Goal: Transaction & Acquisition: Book appointment/travel/reservation

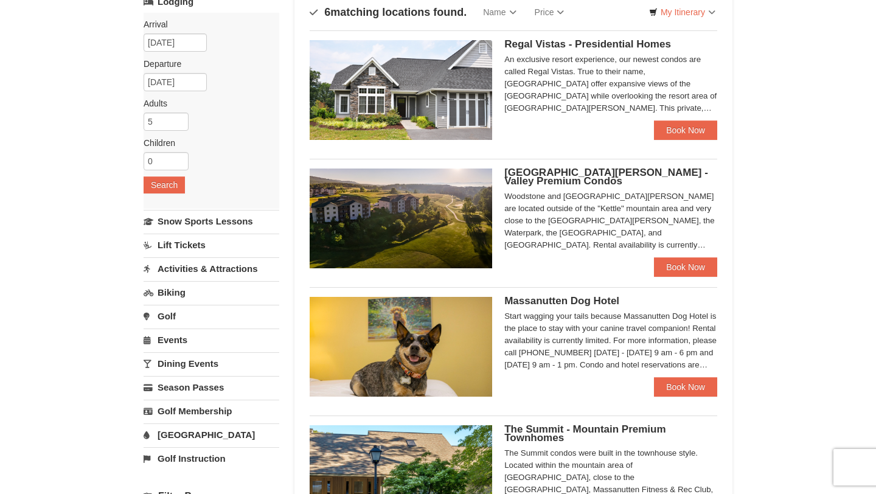
scroll to position [93, 0]
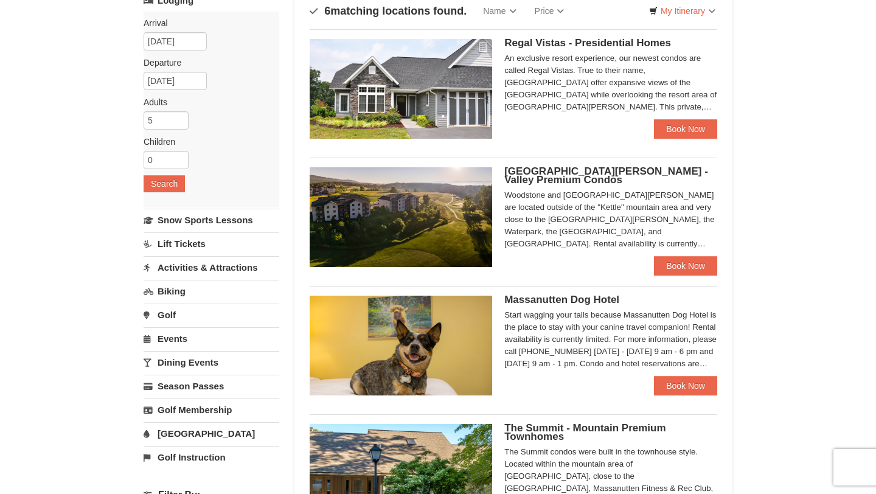
click at [195, 244] on link "Lift Tickets" at bounding box center [212, 243] width 136 height 23
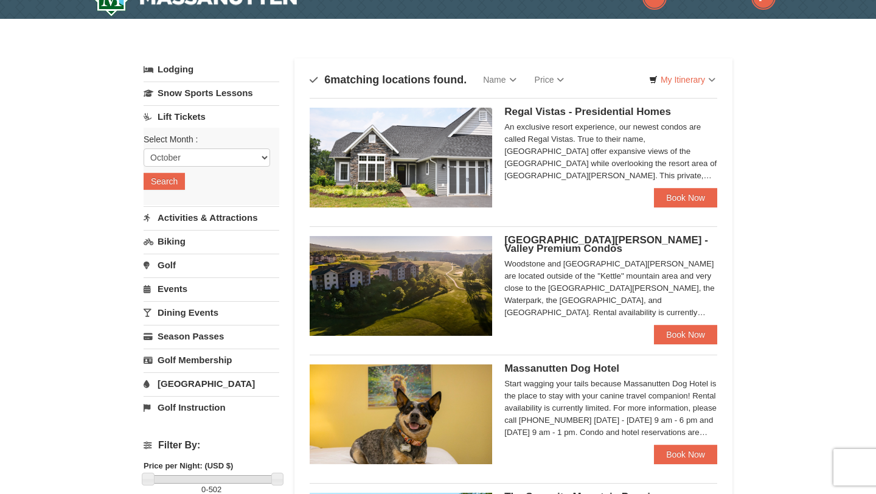
scroll to position [23, 0]
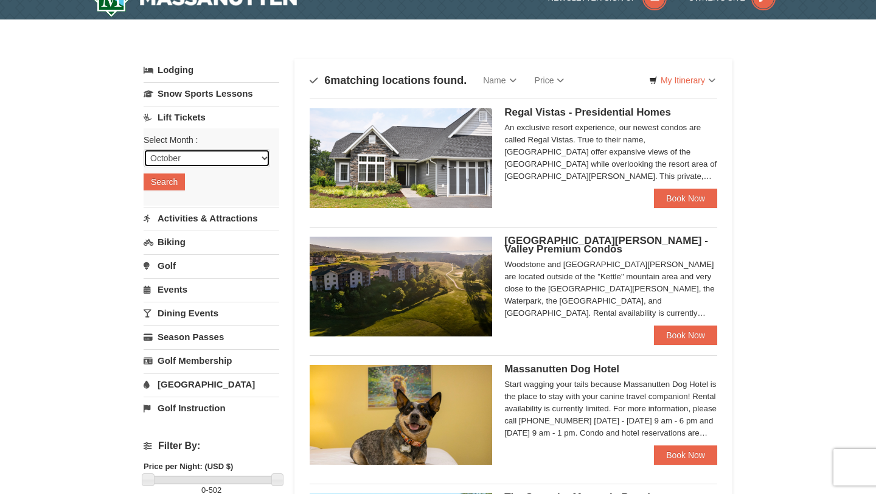
click at [205, 159] on select "October November December January February March April May June July August Sep…" at bounding box center [207, 158] width 127 height 18
select select "11"
click at [144, 149] on select "October November December January February March April May June July August Sep…" at bounding box center [207, 158] width 127 height 18
click at [167, 182] on button "Search" at bounding box center [164, 181] width 41 height 17
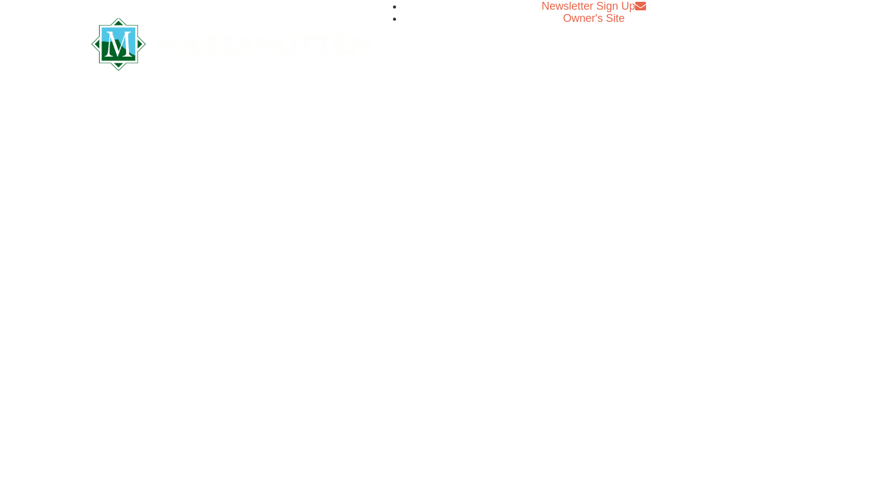
select select "11"
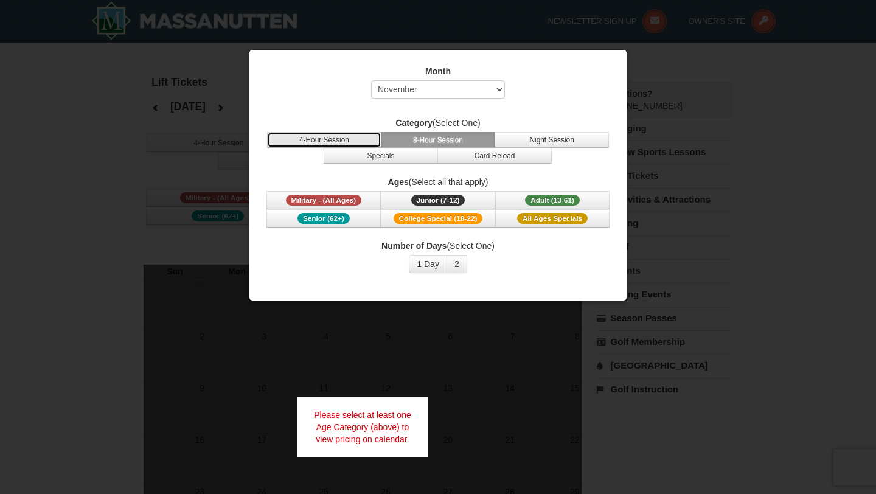
click at [351, 136] on button "4-Hour Session" at bounding box center [324, 140] width 114 height 16
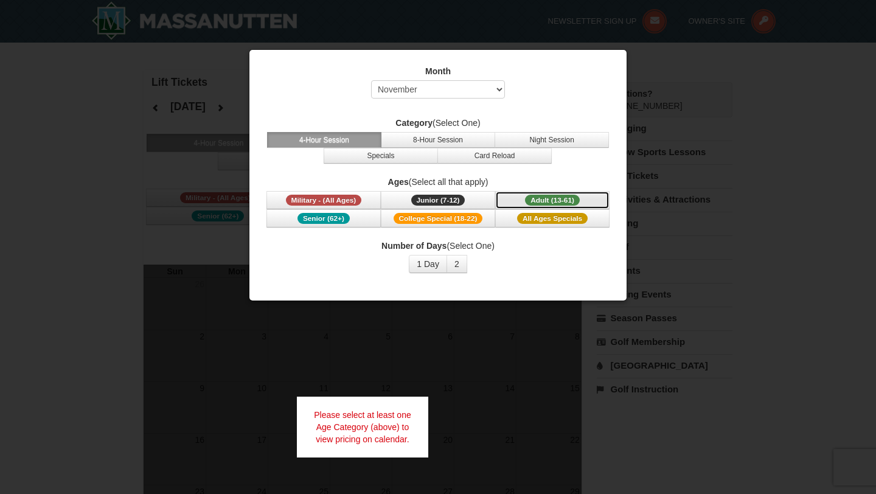
click at [530, 197] on span "Adult (13-61)" at bounding box center [552, 200] width 55 height 11
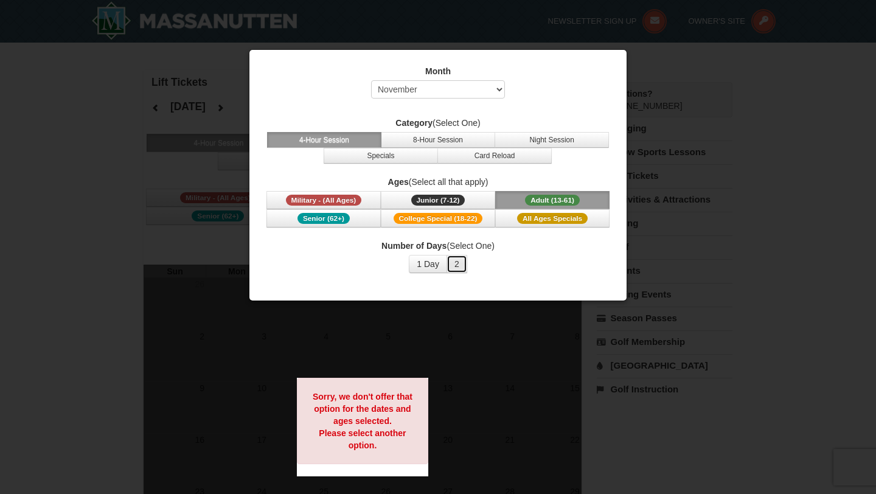
click at [455, 266] on button "2" at bounding box center [457, 264] width 21 height 18
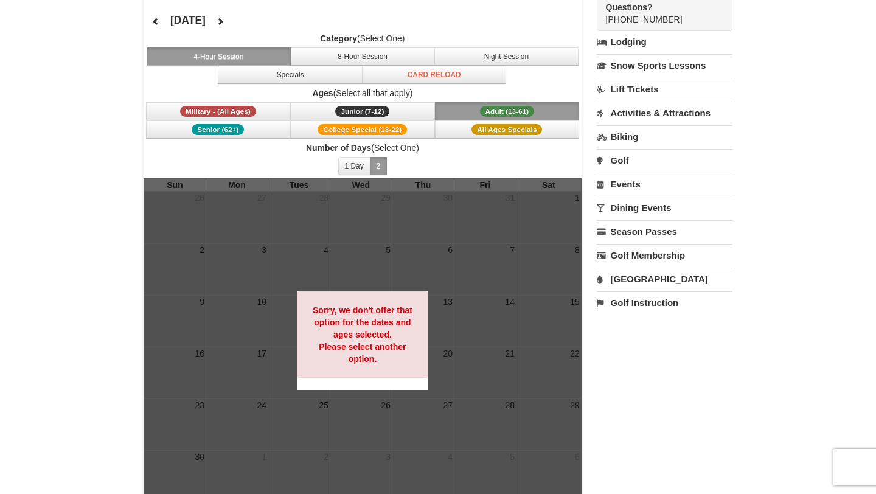
scroll to position [80, 0]
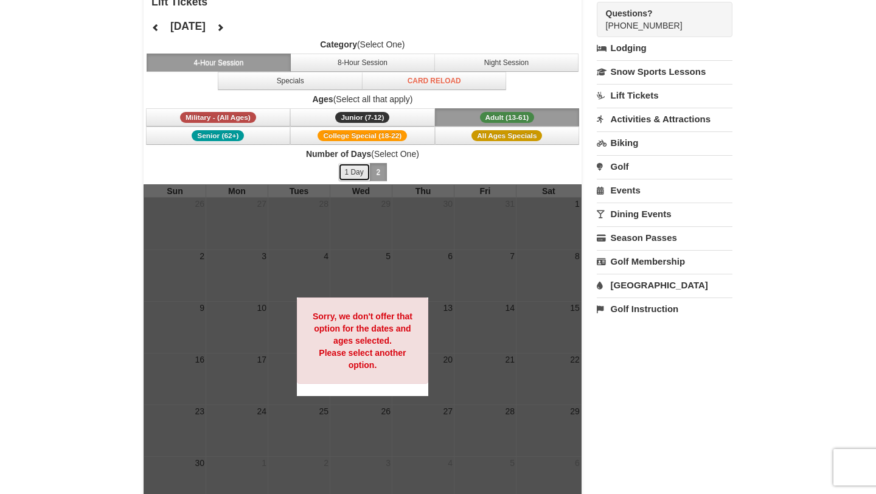
click at [359, 174] on button "1 Day" at bounding box center [354, 172] width 32 height 18
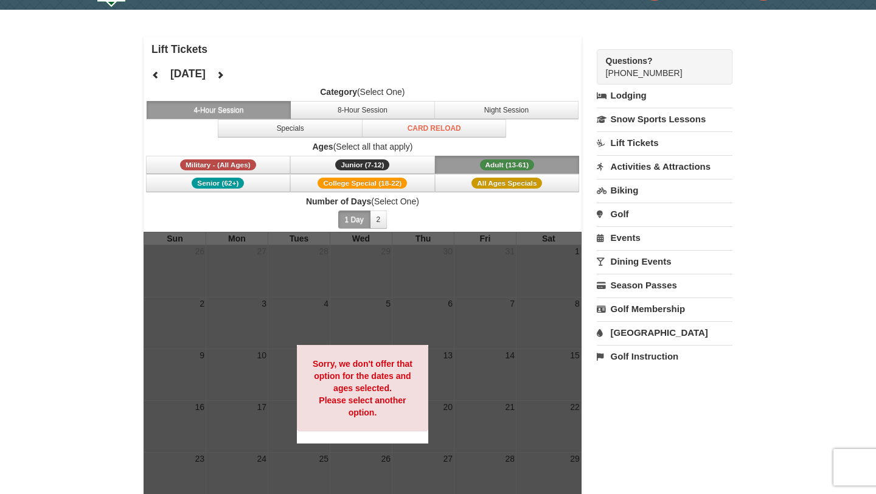
scroll to position [35, 0]
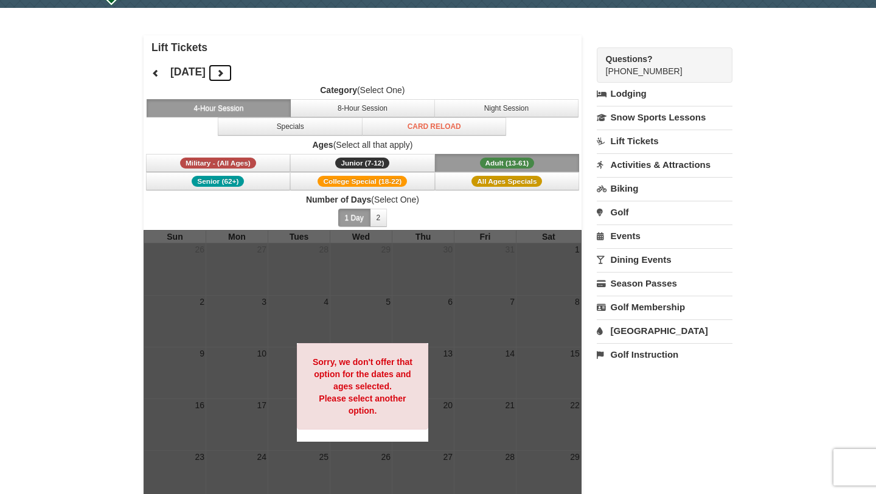
click at [225, 70] on icon at bounding box center [220, 73] width 9 height 9
click at [195, 71] on h4 "December 2025" at bounding box center [187, 72] width 35 height 12
click at [155, 72] on icon at bounding box center [156, 73] width 9 height 9
click at [362, 111] on button "8-Hour Session" at bounding box center [362, 108] width 145 height 18
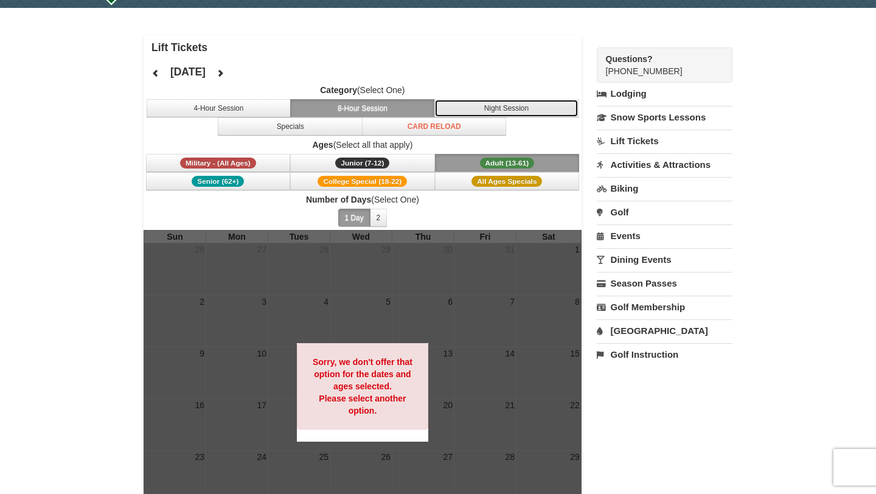
click at [453, 116] on button "Night Session" at bounding box center [507, 108] width 145 height 18
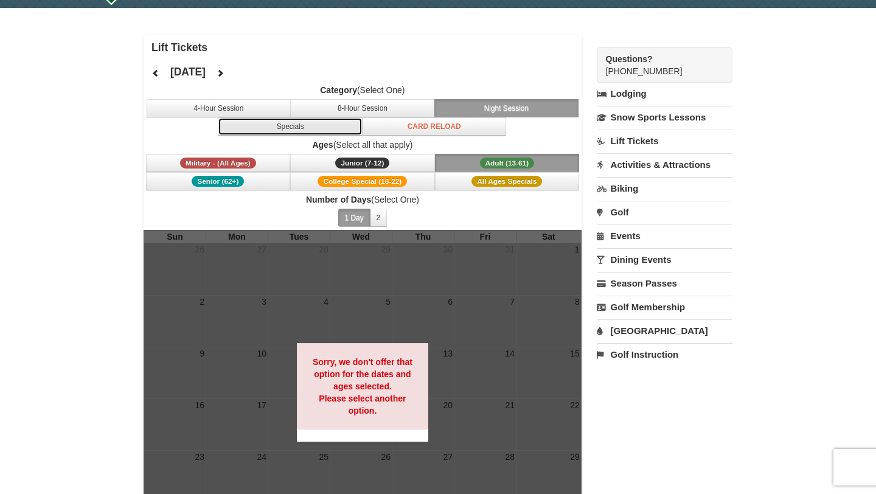
click at [338, 127] on button "Specials" at bounding box center [290, 126] width 145 height 18
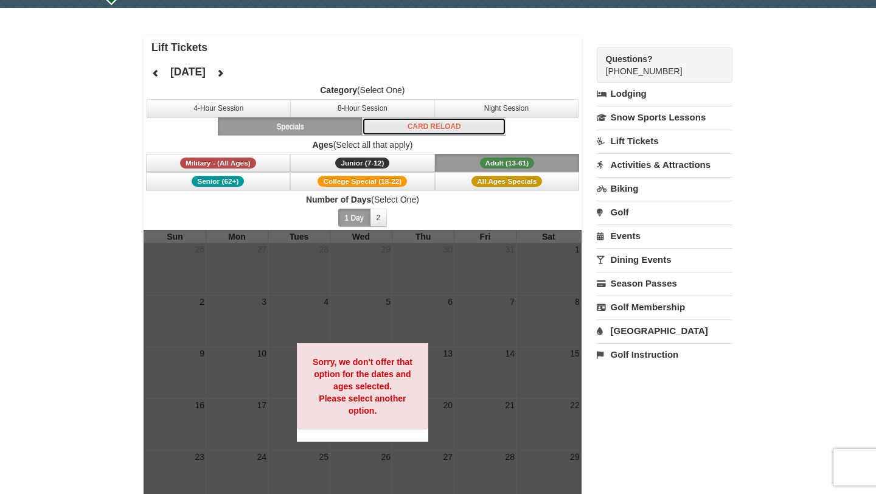
click at [411, 134] on button "Card Reload" at bounding box center [434, 126] width 145 height 18
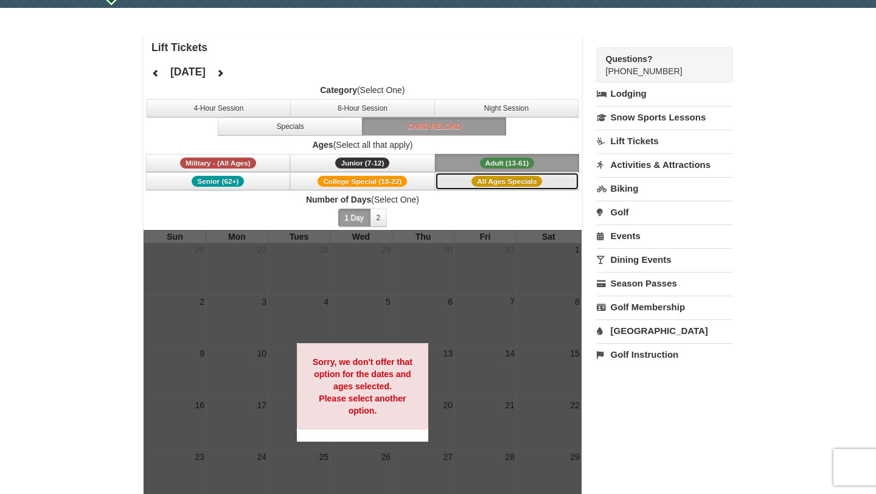
click at [467, 180] on button "All Ages Specials" at bounding box center [507, 181] width 145 height 18
click at [381, 185] on span "College Special (18-22)" at bounding box center [362, 181] width 89 height 11
click at [495, 181] on span "All Ages Specials" at bounding box center [507, 181] width 71 height 11
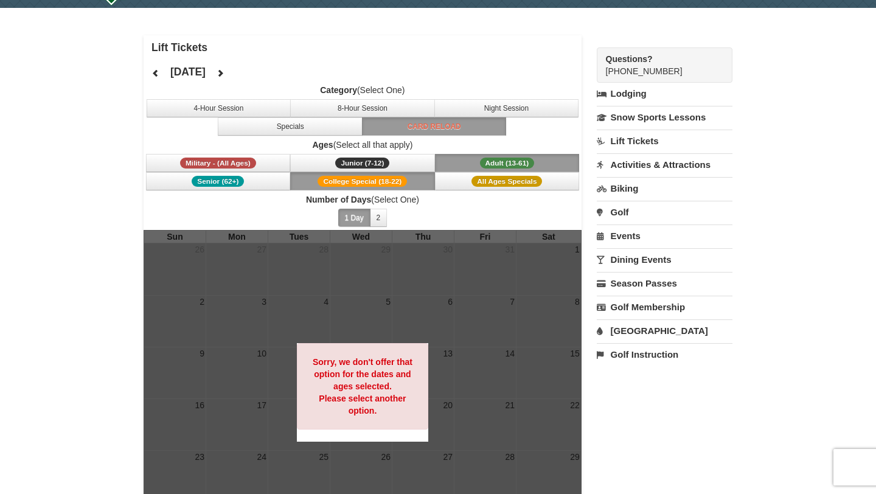
click at [497, 159] on span "Adult (13-61)" at bounding box center [507, 163] width 55 height 11
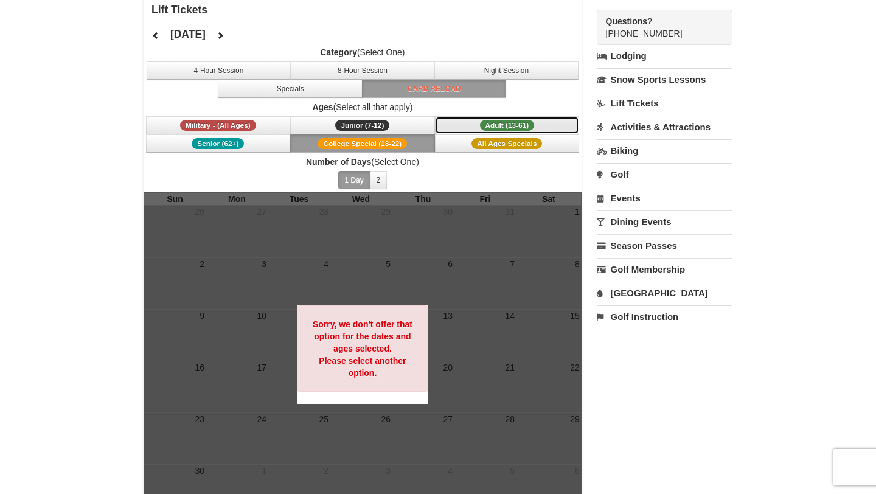
scroll to position [88, 0]
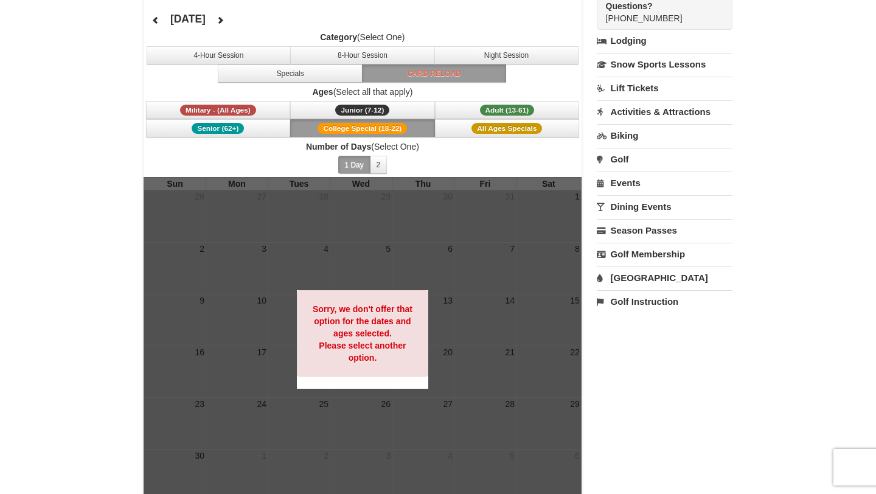
click at [640, 85] on link "Lift Tickets" at bounding box center [665, 88] width 136 height 23
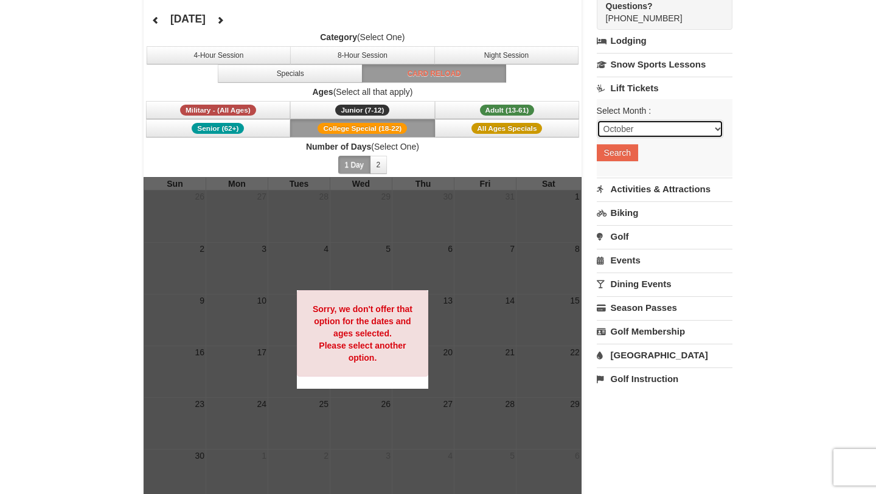
click at [627, 131] on select "October November December January February March April May June July August Sep…" at bounding box center [660, 129] width 127 height 18
select select "11"
click at [597, 120] on select "October November December January February March April May June July August Sep…" at bounding box center [660, 129] width 127 height 18
click at [624, 148] on button "Search" at bounding box center [617, 152] width 41 height 17
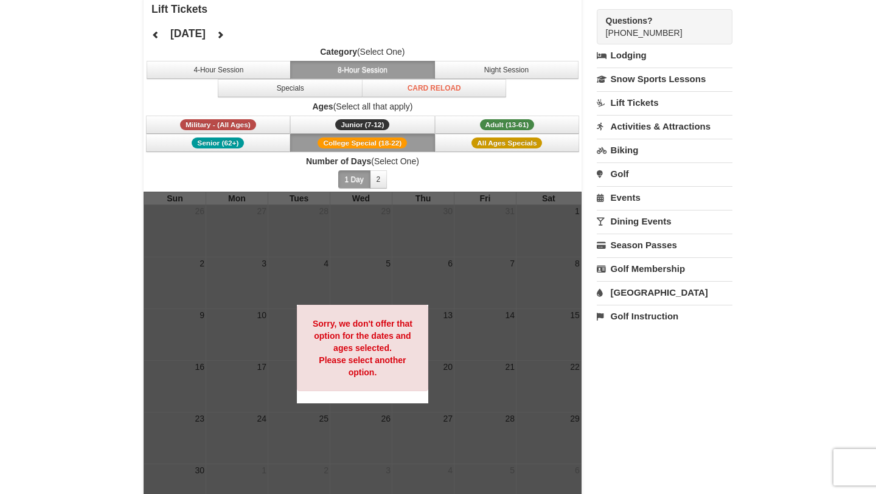
scroll to position [70, 0]
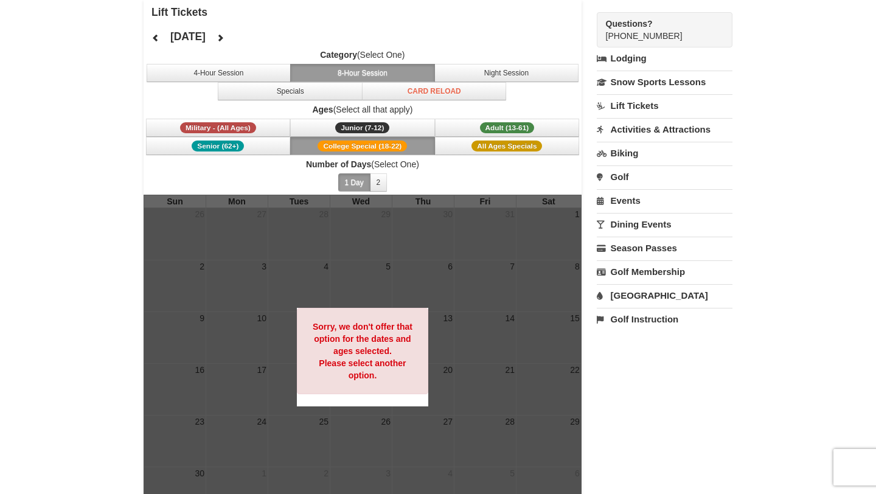
click at [296, 146] on button "College Special (18-22)" at bounding box center [362, 146] width 145 height 18
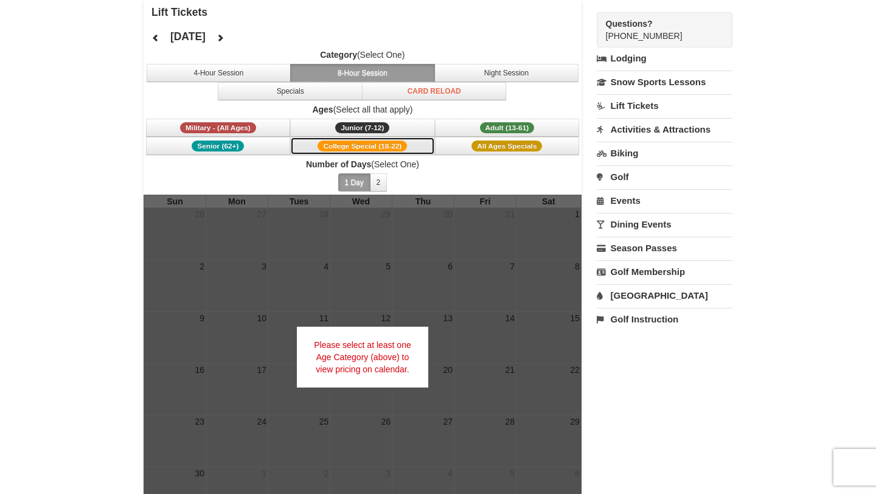
scroll to position [0, 0]
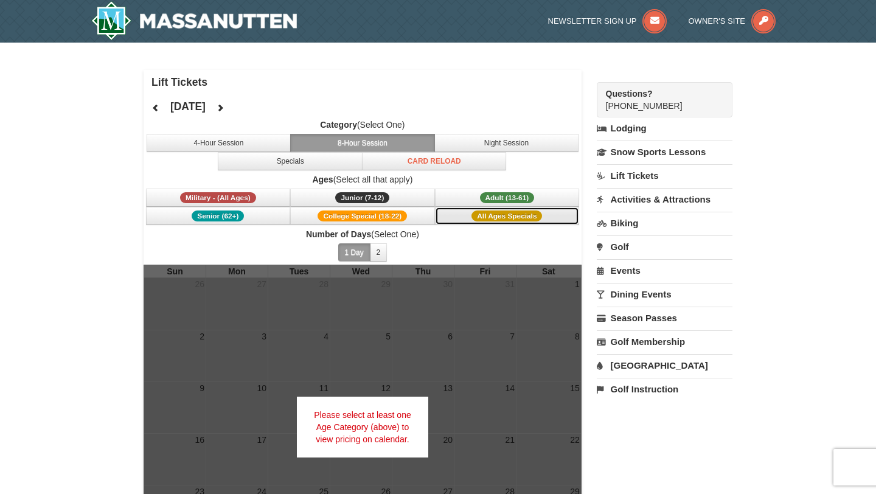
click at [480, 218] on span "All Ages Specials" at bounding box center [507, 216] width 71 height 11
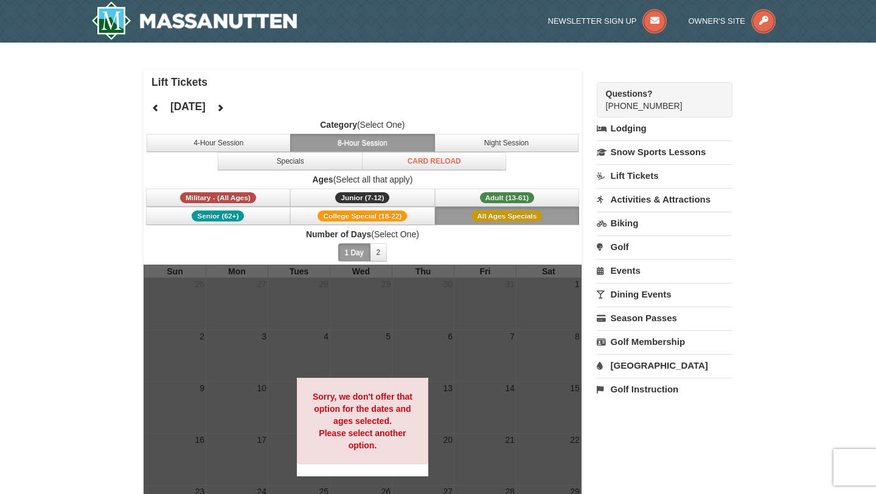
click at [472, 217] on span "All Ages Specials" at bounding box center [507, 216] width 71 height 11
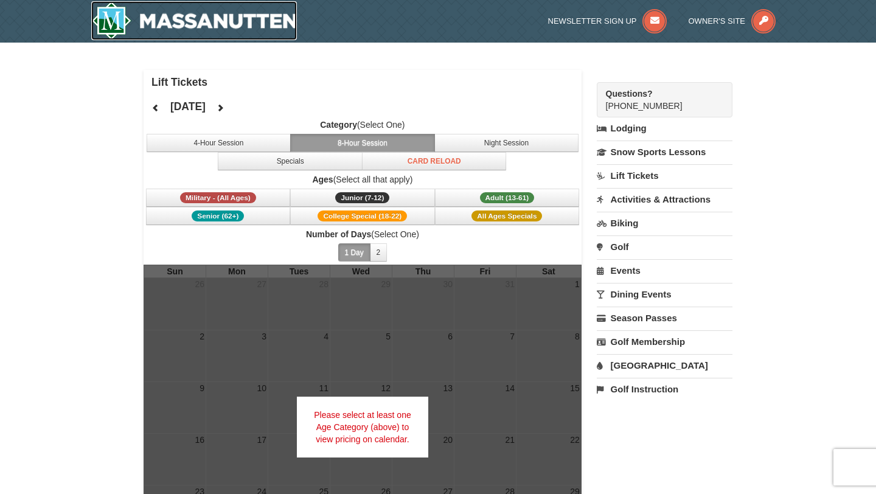
click at [169, 24] on img at bounding box center [194, 20] width 206 height 39
